Goal: Book appointment/travel/reservation

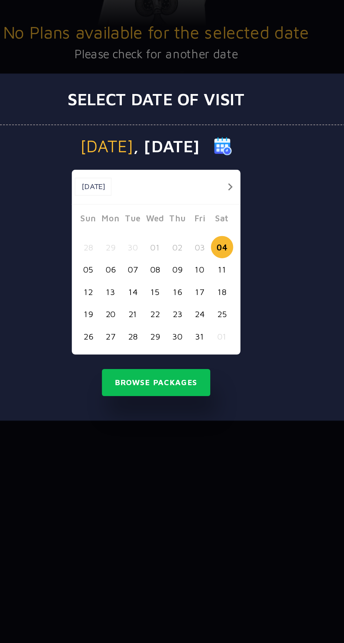
click at [173, 337] on button "08" at bounding box center [171, 334] width 13 height 13
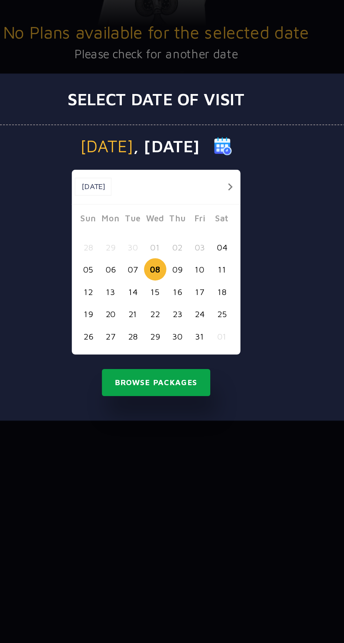
click at [179, 401] on button "Browse Packages" at bounding box center [171, 401] width 63 height 16
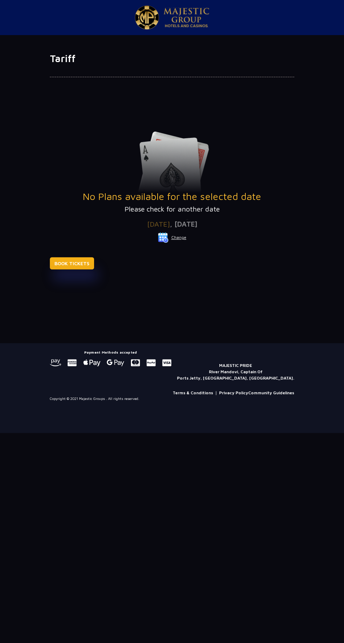
click at [78, 260] on link "BOOK TICKETS" at bounding box center [72, 263] width 44 height 12
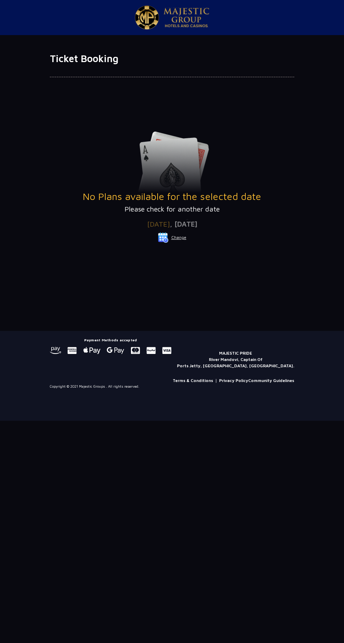
click at [197, 223] on span ", [DATE]" at bounding box center [183, 224] width 27 height 8
click at [183, 237] on button "Change" at bounding box center [172, 237] width 29 height 11
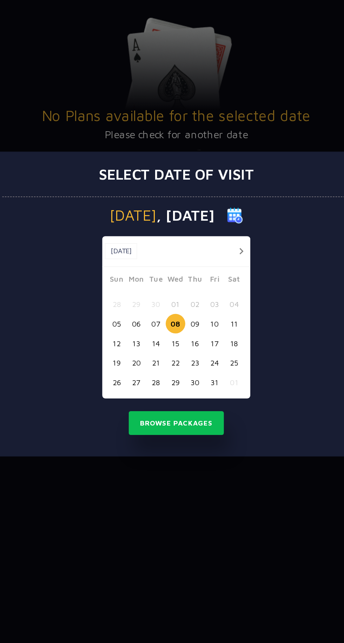
click at [185, 334] on button "09" at bounding box center [184, 334] width 13 height 13
click at [159, 334] on button "07" at bounding box center [158, 334] width 13 height 13
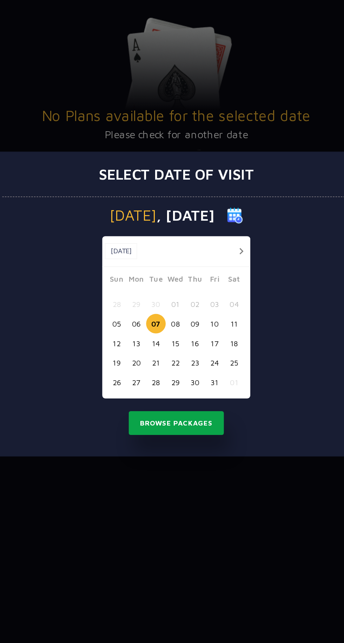
click at [186, 400] on button "Browse Packages" at bounding box center [171, 401] width 63 height 16
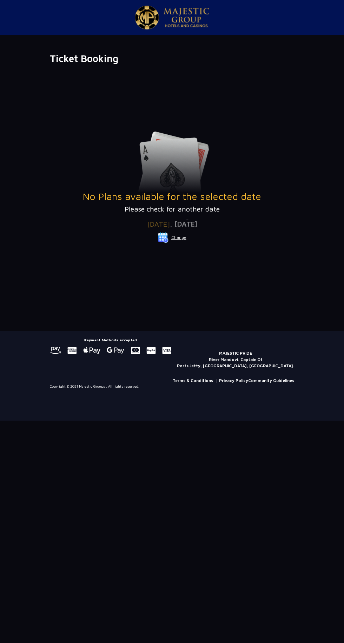
click at [183, 220] on span ", 07 Oct 2025" at bounding box center [183, 224] width 27 height 8
click at [179, 237] on button "Change" at bounding box center [172, 237] width 29 height 11
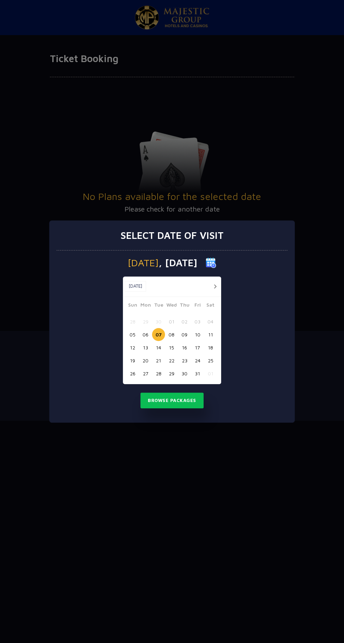
click at [146, 332] on button "06" at bounding box center [145, 334] width 13 height 13
click at [174, 401] on button "Browse Packages" at bounding box center [171, 401] width 63 height 16
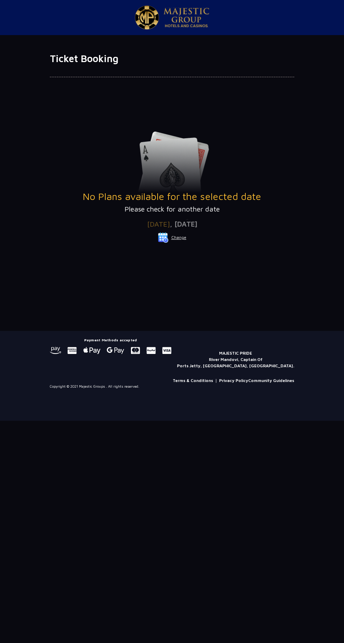
click at [168, 237] on img at bounding box center [163, 237] width 11 height 11
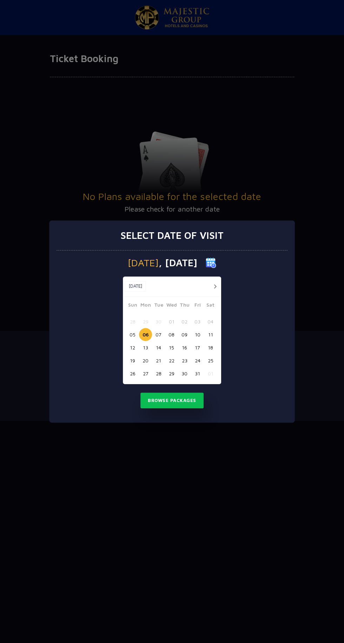
click at [145, 334] on button "06" at bounding box center [145, 334] width 13 height 13
click at [130, 333] on button "05" at bounding box center [132, 334] width 13 height 13
click at [177, 400] on button "Browse Packages" at bounding box center [171, 401] width 63 height 16
